Goal: Information Seeking & Learning: Learn about a topic

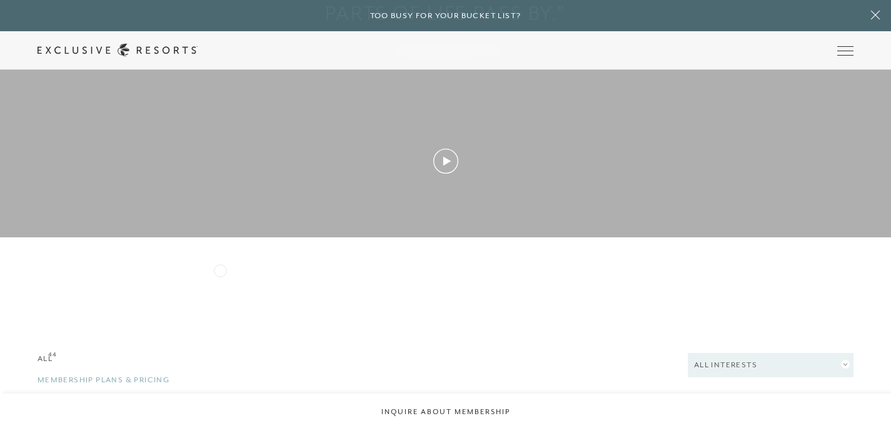
scroll to position [2124, 0]
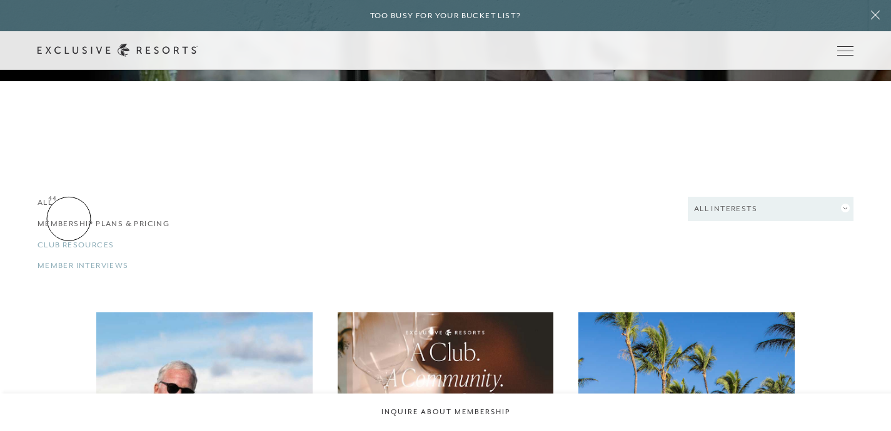
click at [69, 220] on link "Membership Plans & Pricing 44" at bounding box center [164, 224] width 253 height 12
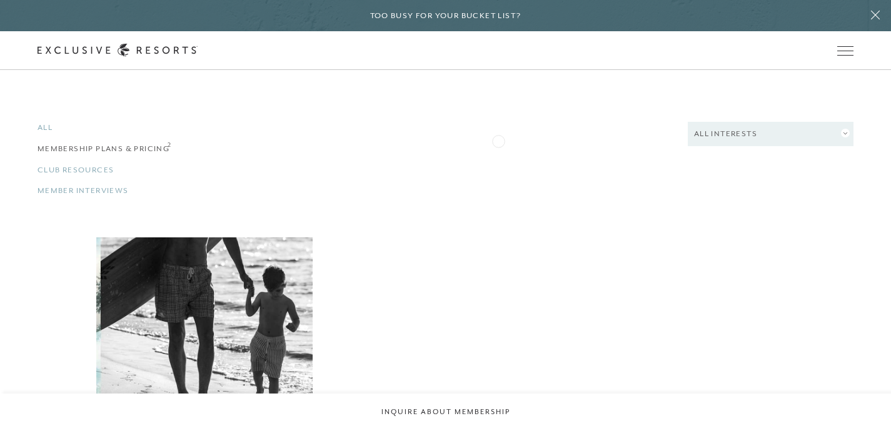
scroll to position [2354, 0]
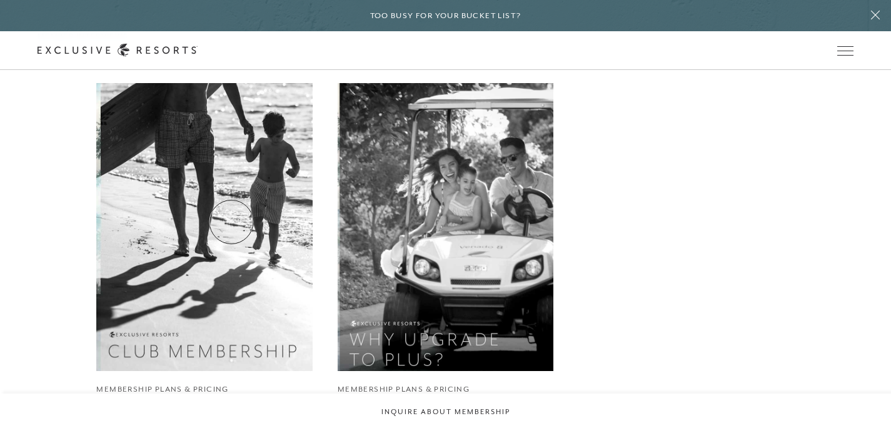
click at [231, 221] on img at bounding box center [205, 227] width 238 height 316
click at [233, 163] on img at bounding box center [205, 227] width 238 height 316
